Goal: Find contact information: Find contact information

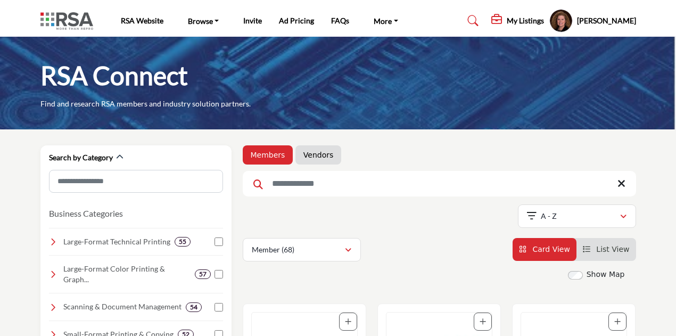
click at [293, 183] on input "Search Keyword" at bounding box center [439, 184] width 393 height 26
type input "******"
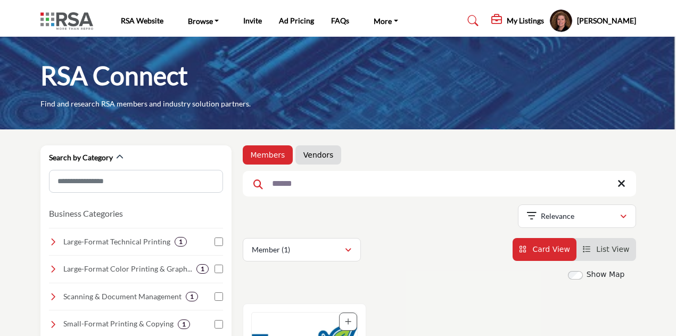
scroll to position [160, 0]
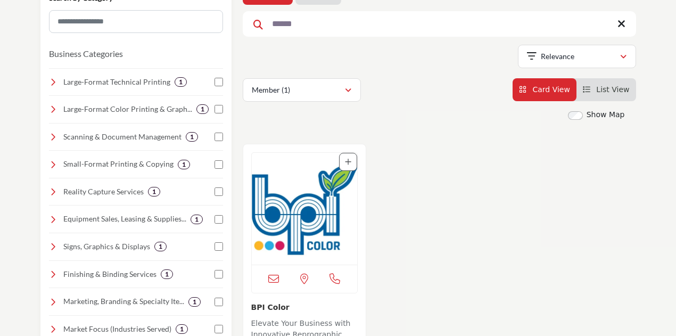
click at [304, 236] on img "Open Listing in new tab" at bounding box center [304, 209] width 105 height 112
click at [296, 202] on img "Open Listing in new tab" at bounding box center [304, 209] width 105 height 112
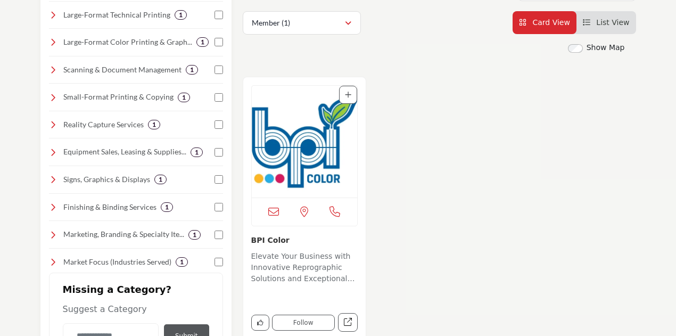
scroll to position [266, 0]
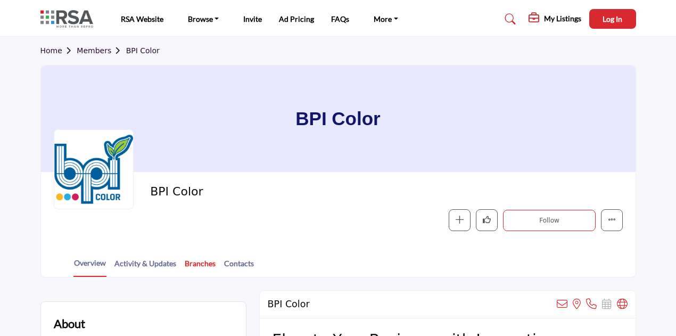
click at [197, 263] on link "Branches" at bounding box center [200, 267] width 32 height 19
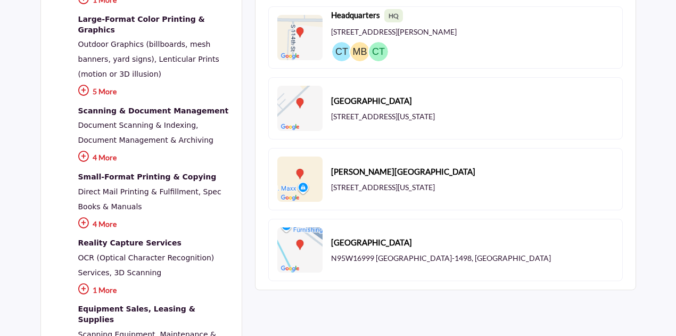
scroll to position [373, 0]
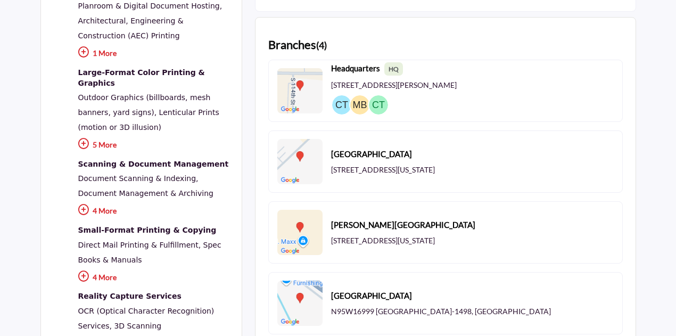
drag, startPoint x: 333, startPoint y: 87, endPoint x: 493, endPoint y: 87, distance: 160.2
click at [457, 87] on p "11331 West Rogers Street, Milwaukee, WI 53227, USA" at bounding box center [394, 85] width 126 height 11
copy p "11331 West Rogers Street, Milwaukee, WI 53227,"
